Goal: Check status: Check status

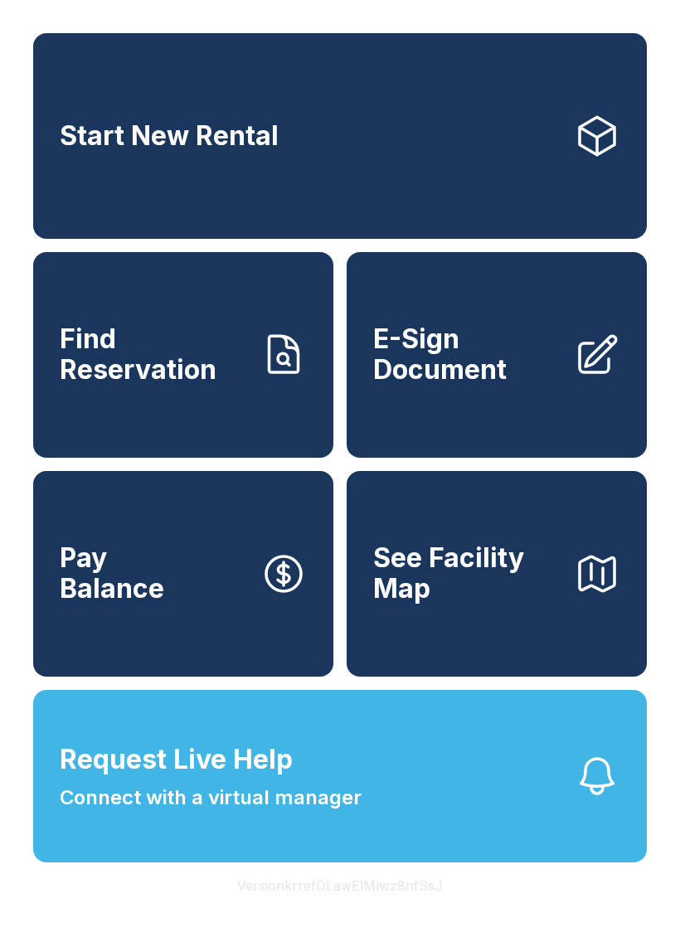
click at [514, 179] on link "Start New Rental" at bounding box center [339, 136] width 613 height 206
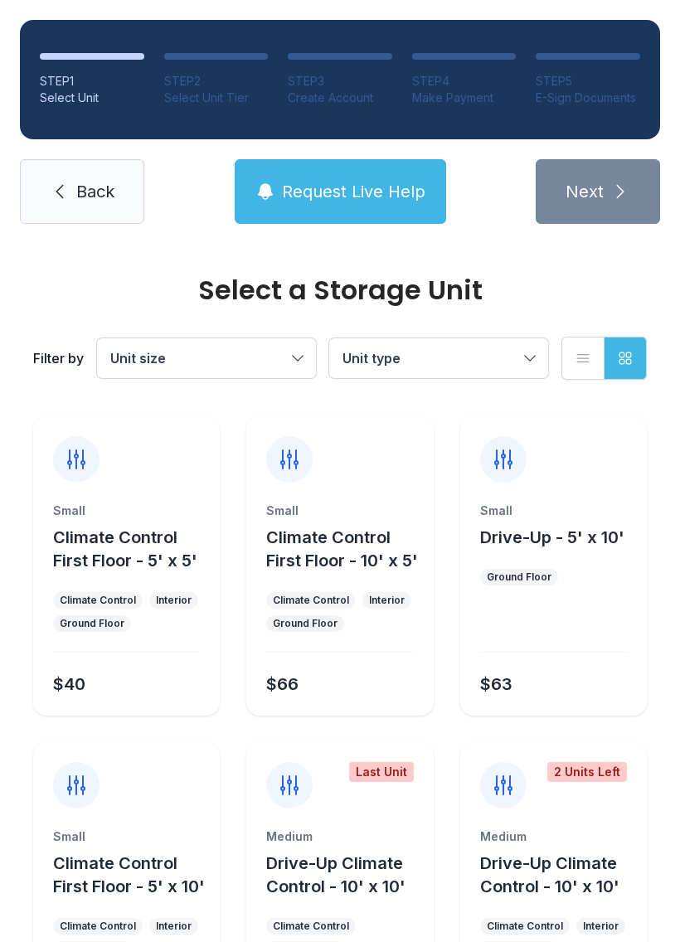
click at [90, 199] on span "Back" at bounding box center [95, 191] width 38 height 23
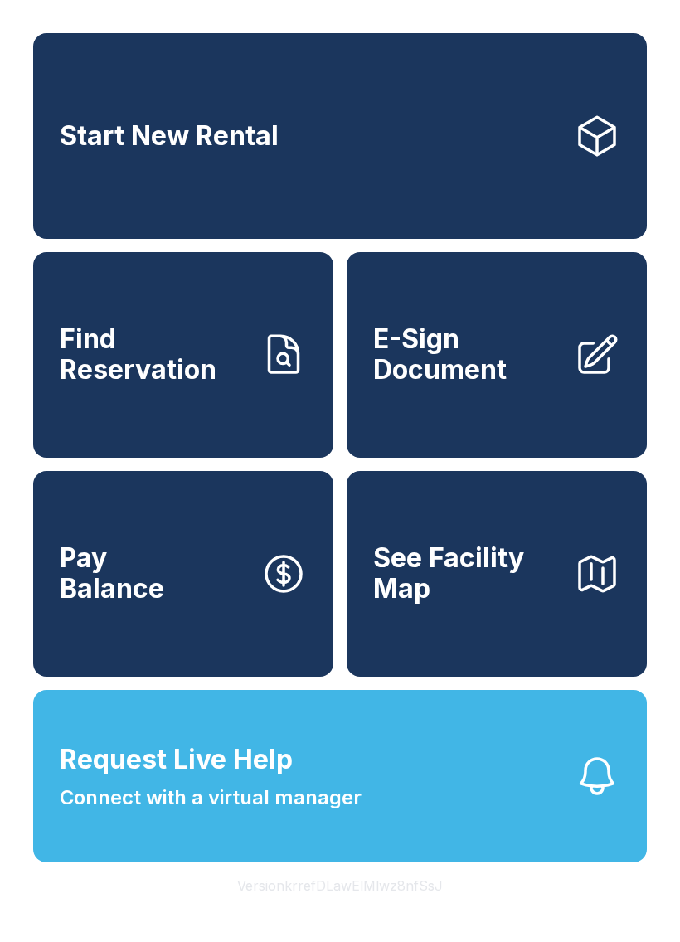
click at [239, 443] on link "Find Reservation" at bounding box center [183, 355] width 300 height 206
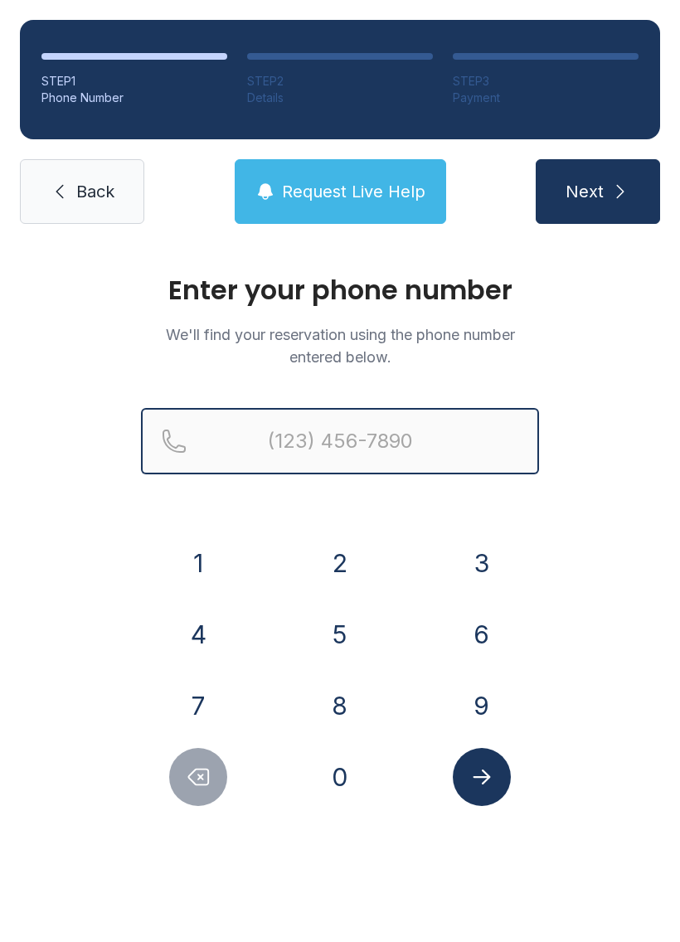
click at [366, 447] on input "Reservation phone number" at bounding box center [340, 441] width 398 height 66
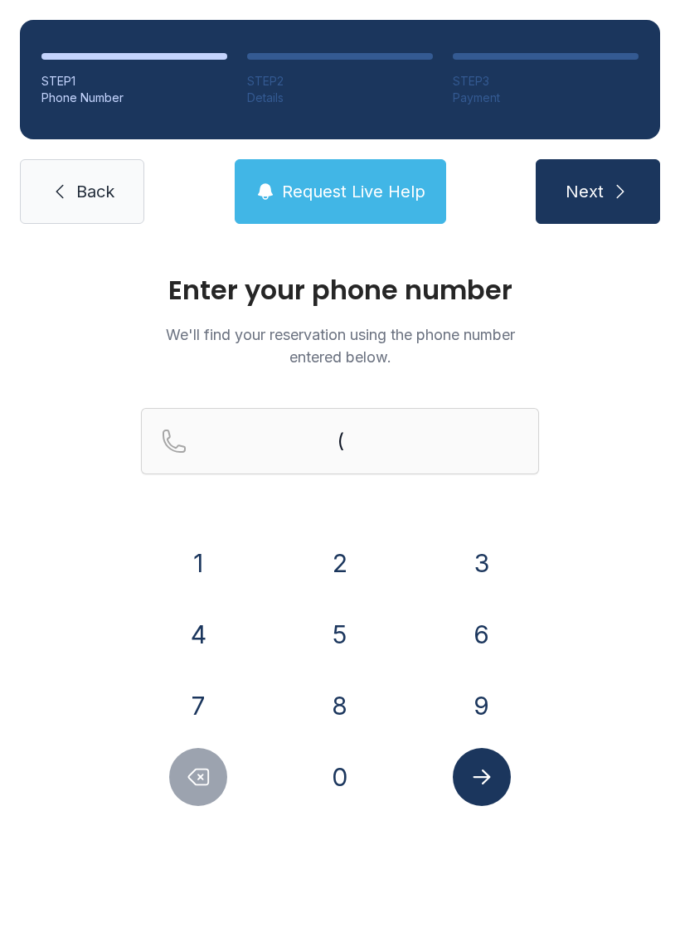
click at [211, 632] on button "4" at bounding box center [198, 634] width 58 height 58
click at [341, 763] on button "0" at bounding box center [340, 777] width 58 height 58
click at [206, 700] on button "7" at bounding box center [198, 705] width 58 height 58
click at [211, 645] on button "4" at bounding box center [198, 634] width 58 height 58
click at [480, 641] on button "6" at bounding box center [482, 634] width 58 height 58
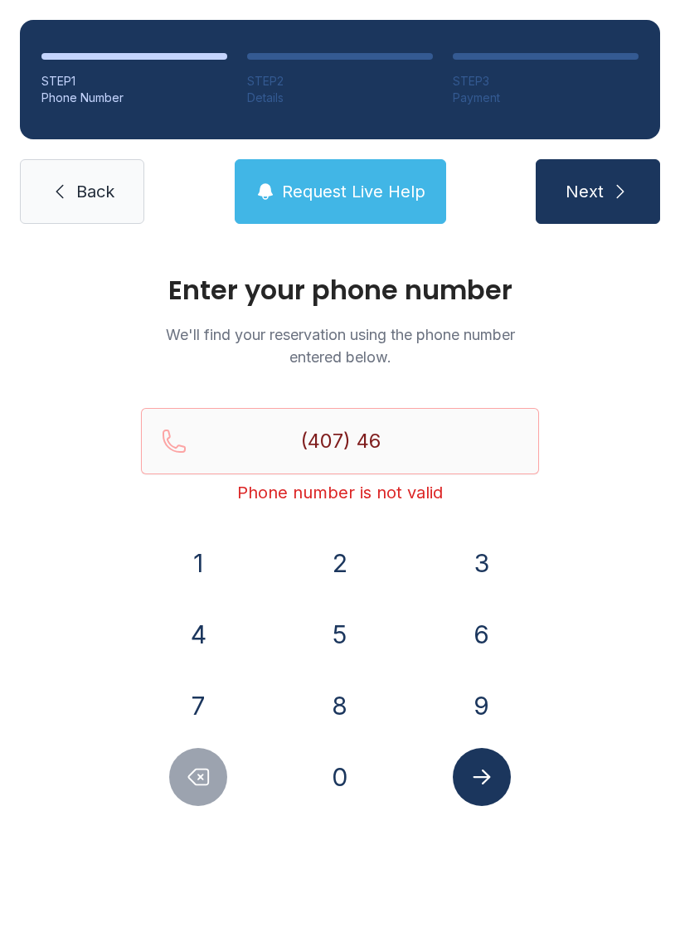
click at [359, 699] on button "8" at bounding box center [340, 705] width 58 height 58
click at [213, 708] on button "7" at bounding box center [198, 705] width 58 height 58
click at [352, 769] on button "0" at bounding box center [340, 777] width 58 height 58
click at [215, 564] on button "1" at bounding box center [198, 563] width 58 height 58
click at [463, 560] on button "3" at bounding box center [482, 563] width 58 height 58
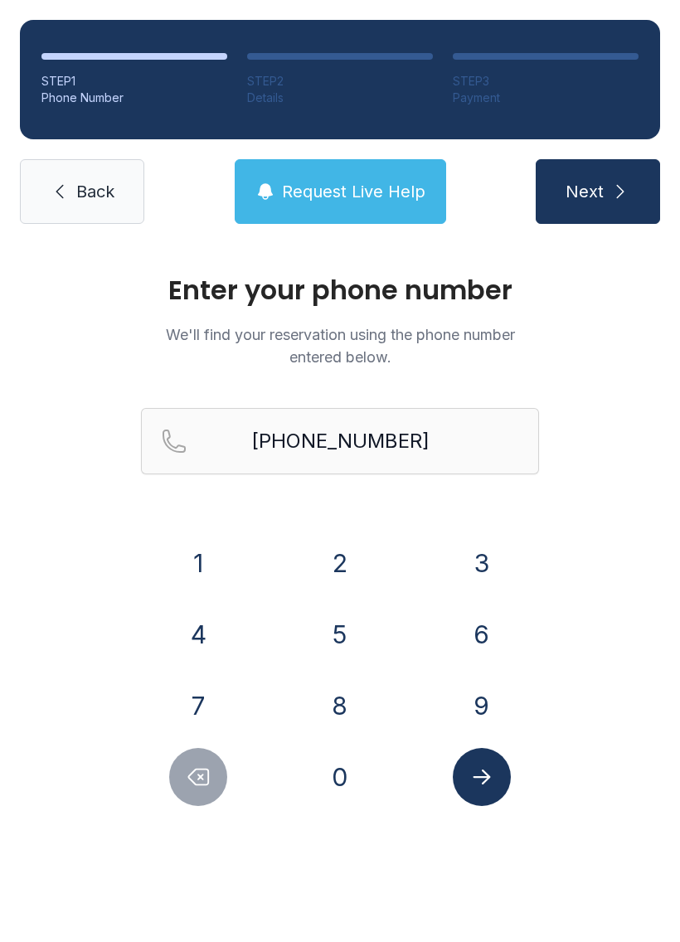
click at [486, 792] on button "Submit lookup form" at bounding box center [482, 777] width 58 height 58
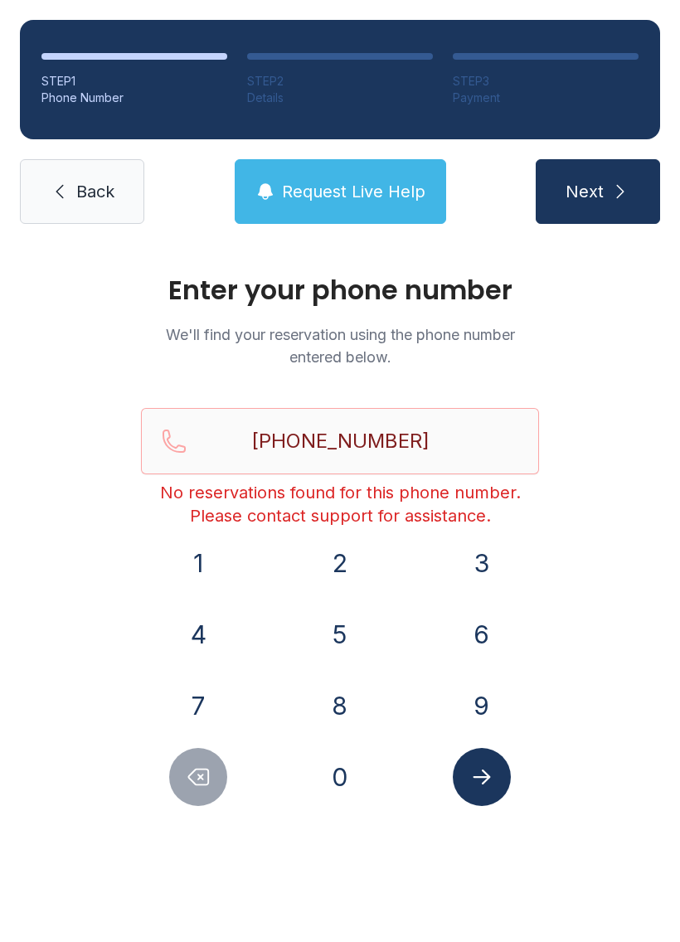
click at [591, 196] on span "Next" at bounding box center [584, 191] width 38 height 23
click at [201, 783] on icon "Delete number" at bounding box center [198, 776] width 25 height 25
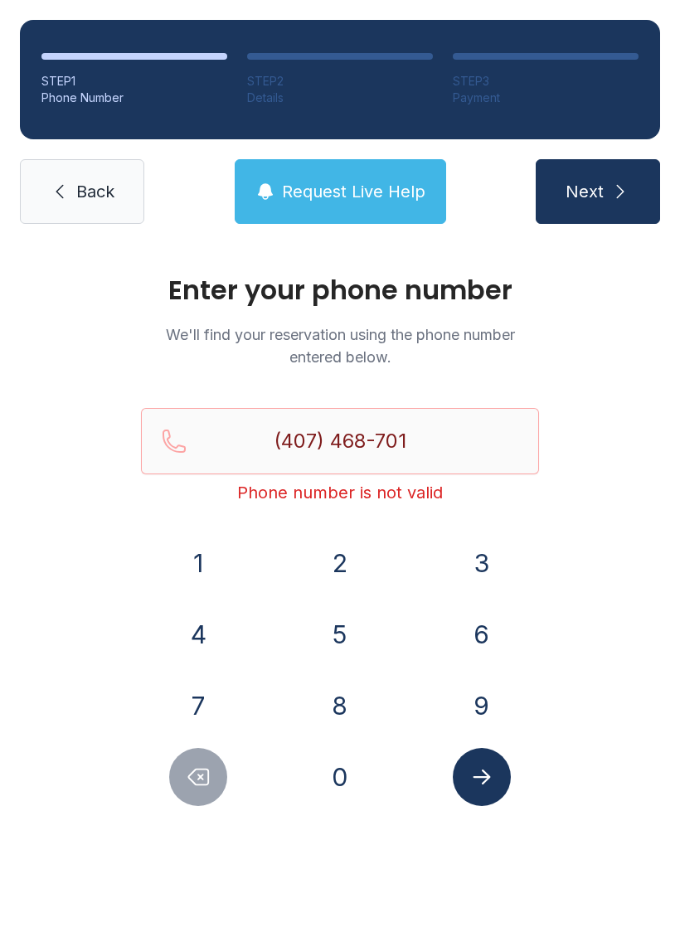
click at [192, 773] on icon "Delete number" at bounding box center [199, 777] width 20 height 16
click at [191, 772] on icon "Delete number" at bounding box center [198, 776] width 25 height 25
click at [211, 771] on icon "Delete number" at bounding box center [198, 776] width 25 height 25
click at [210, 771] on icon "Delete number" at bounding box center [198, 776] width 25 height 25
click at [204, 775] on icon "Delete number" at bounding box center [198, 776] width 25 height 25
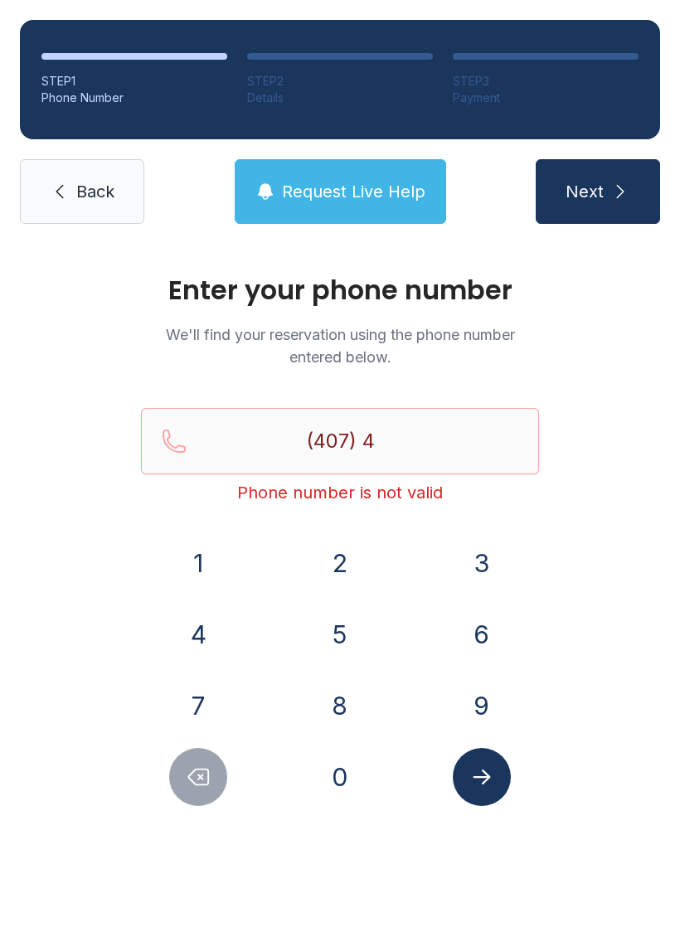
click at [203, 774] on icon "Delete number" at bounding box center [199, 777] width 20 height 16
click at [201, 762] on button "Delete number" at bounding box center [198, 777] width 58 height 58
click at [200, 762] on button "Delete number" at bounding box center [198, 777] width 58 height 58
type input "(4"
click at [202, 780] on icon "Delete number" at bounding box center [198, 776] width 25 height 25
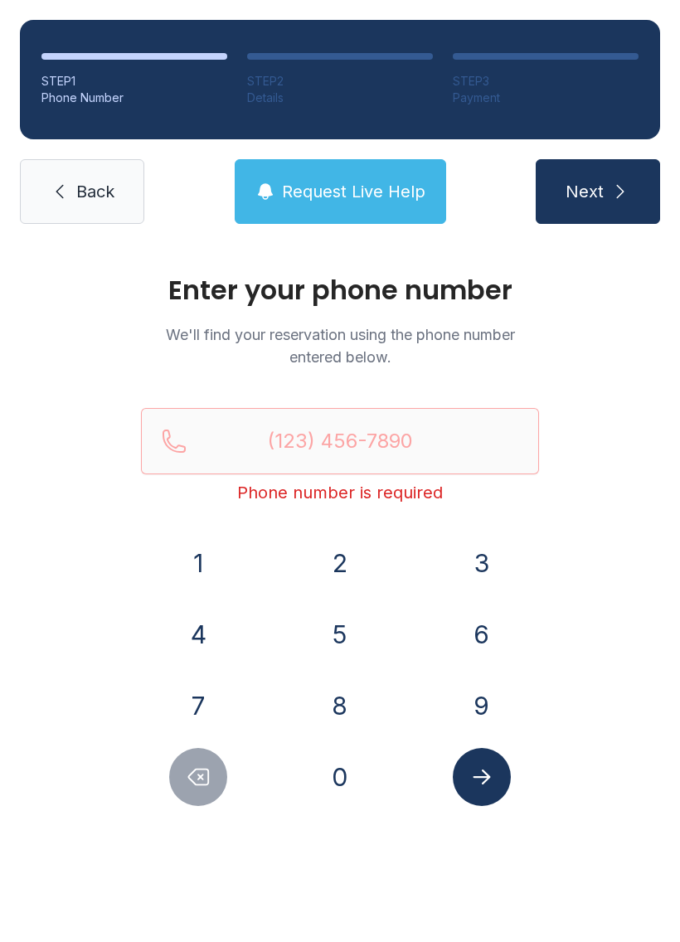
click at [201, 779] on icon "Delete number" at bounding box center [198, 776] width 25 height 25
click at [189, 776] on icon "Delete number" at bounding box center [199, 777] width 20 height 16
click at [399, 198] on span "Request Live Help" at bounding box center [353, 191] width 143 height 23
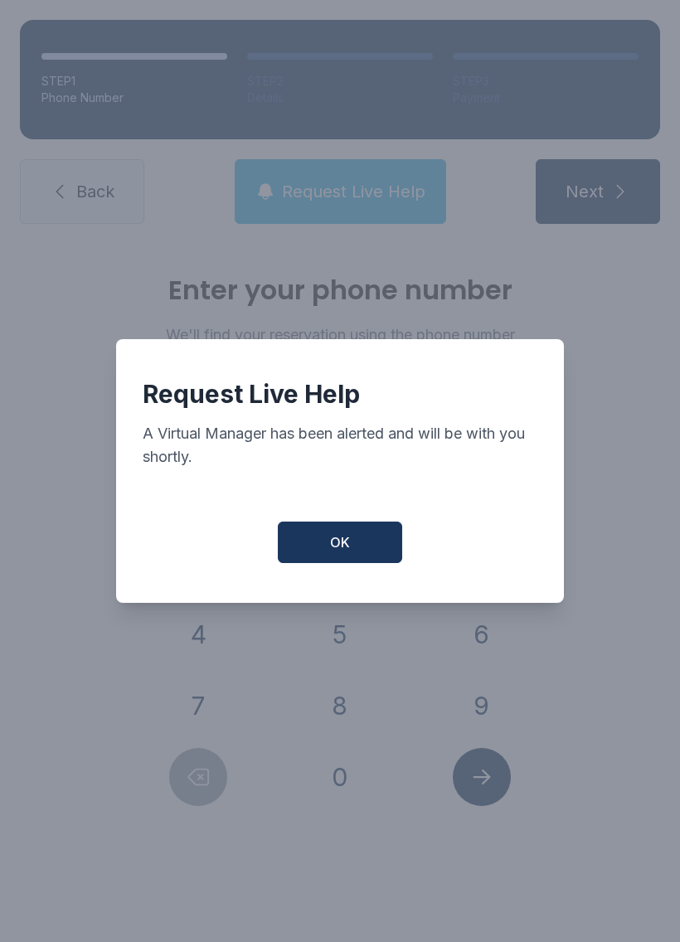
click at [345, 548] on span "OK" at bounding box center [340, 542] width 20 height 20
